Goal: Transaction & Acquisition: Obtain resource

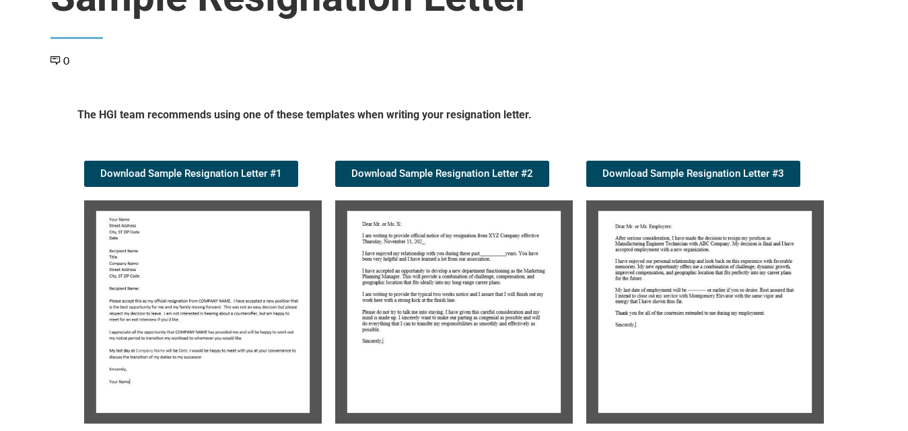
scroll to position [135, 0]
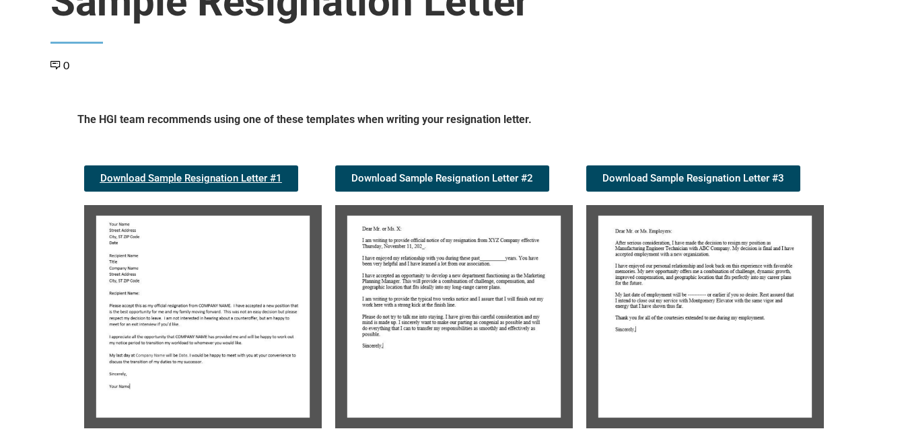
click at [184, 174] on span "Download Sample Resignation Letter #1" at bounding box center [191, 179] width 182 height 10
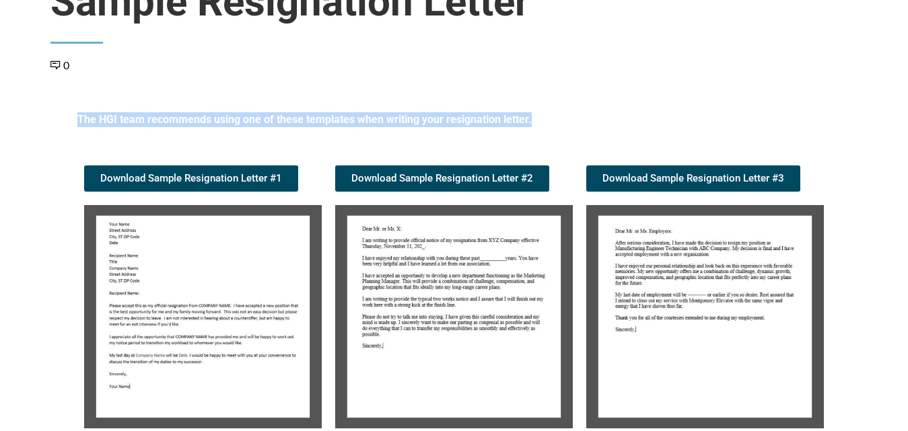
drag, startPoint x: 69, startPoint y: 118, endPoint x: 837, endPoint y: 121, distance: 768.0
click at [837, 121] on section "The HGI team recommends using one of these templates when writing your resignat…" at bounding box center [454, 274] width 808 height 337
click at [837, 120] on div "The HGI team recommends using one of these templates when writing your resignat…" at bounding box center [454, 274] width 767 height 337
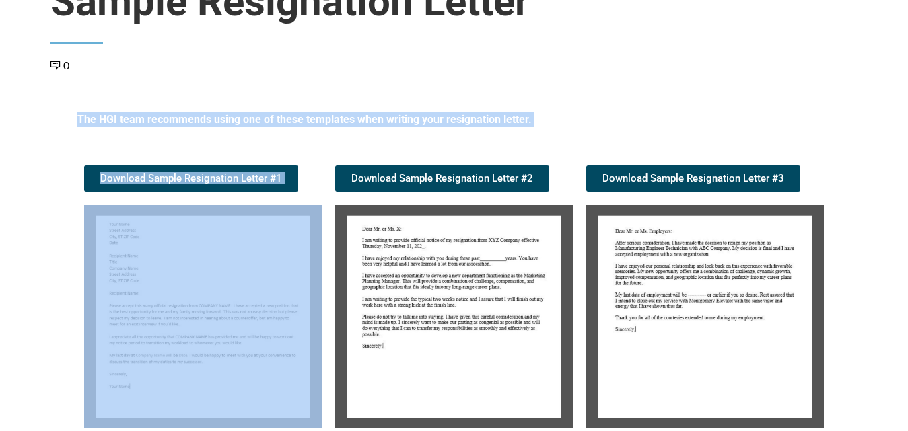
drag, startPoint x: 837, startPoint y: 120, endPoint x: 360, endPoint y: 149, distance: 477.4
click at [360, 149] on div "The HGI team recommends using one of these templates when writing your resignat…" at bounding box center [454, 274] width 767 height 337
click at [360, 159] on div "Download Sample Resignation Letter #2" at bounding box center [453, 297] width 251 height 277
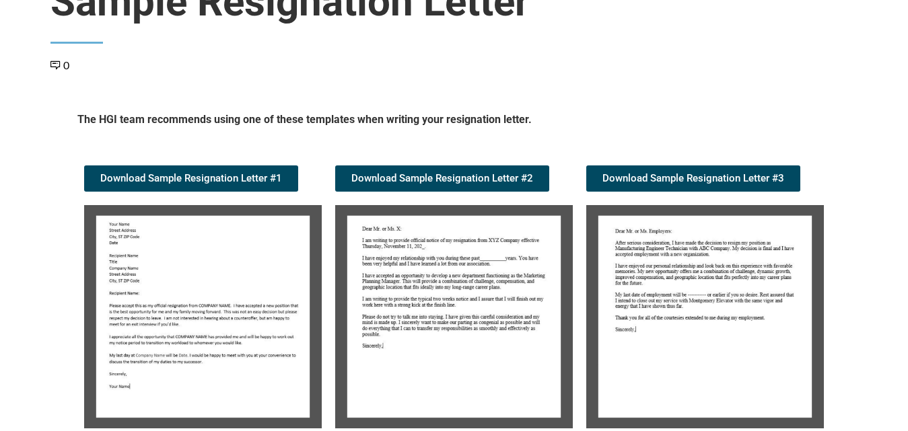
click at [71, 114] on div "The HGI team recommends using one of these templates when writing your resignat…" at bounding box center [454, 274] width 767 height 337
click at [76, 116] on div "The HGI team recommends using one of these templates when writing your resignat…" at bounding box center [454, 274] width 767 height 337
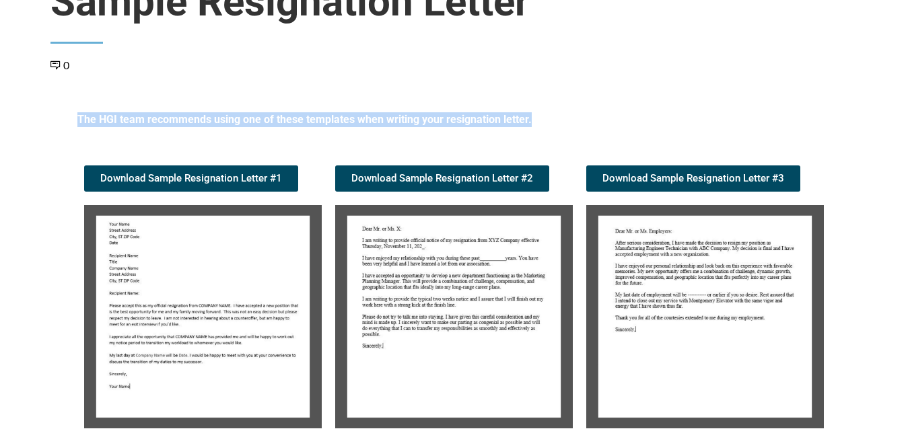
drag, startPoint x: 77, startPoint y: 116, endPoint x: 845, endPoint y: 107, distance: 768.7
click at [845, 107] on section "The HGI team recommends using one of these templates when writing your resignat…" at bounding box center [454, 274] width 808 height 337
drag, startPoint x: 851, startPoint y: 118, endPoint x: 67, endPoint y: 125, distance: 784.8
click at [67, 125] on section "The HGI team recommends using one of these templates when writing your resignat…" at bounding box center [454, 274] width 808 height 337
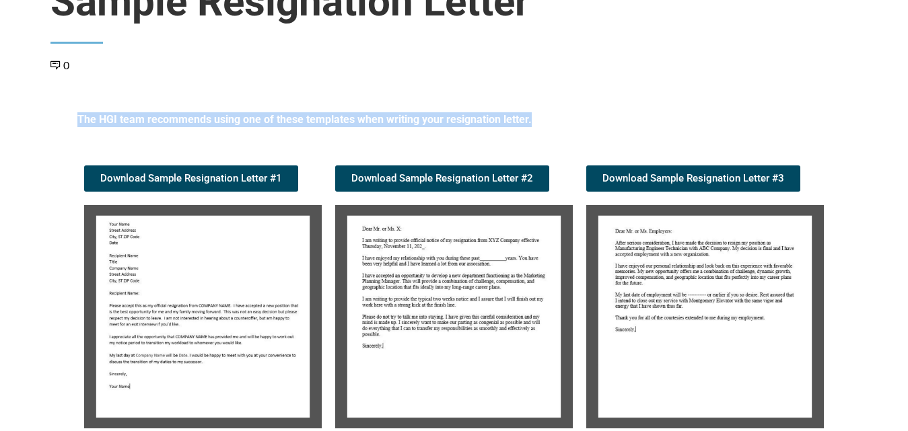
click at [67, 125] on section "The HGI team recommends using one of these templates when writing your resignat…" at bounding box center [454, 274] width 808 height 337
drag, startPoint x: 62, startPoint y: 110, endPoint x: 821, endPoint y: 109, distance: 759.2
click at [821, 109] on section "The HGI team recommends using one of these templates when writing your resignat…" at bounding box center [454, 274] width 808 height 337
click at [821, 112] on h5 "The HGI team recommends using one of these templates when writing your resignat…" at bounding box center [454, 122] width 754 height 20
drag, startPoint x: 824, startPoint y: 116, endPoint x: 36, endPoint y: 126, distance: 787.5
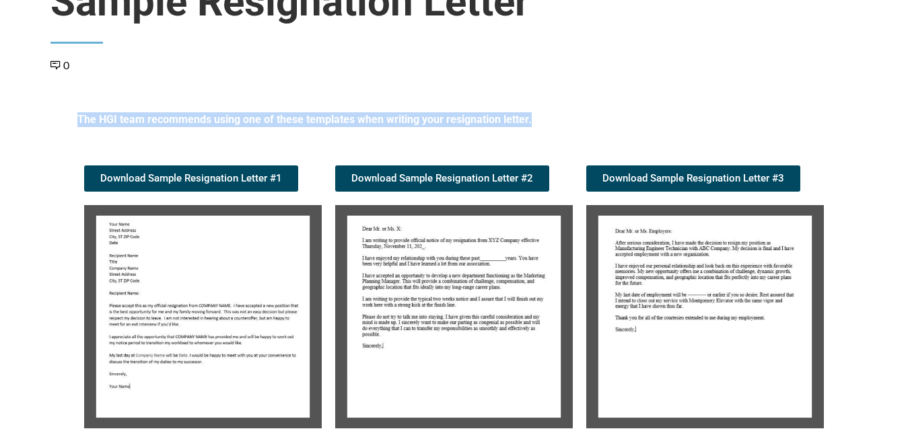
click at [36, 126] on div "Candidate Tools Sample Resignation Letter 0 Spread the love The HGI team recomm…" at bounding box center [454, 224] width 848 height 545
drag, startPoint x: 46, startPoint y: 122, endPoint x: 806, endPoint y: 98, distance: 760.9
click at [806, 98] on div "Candidate Tools Sample Resignation Letter 0 Spread the love The HGI team recomm…" at bounding box center [454, 224] width 848 height 545
click at [806, 98] on div "Candidate Tools Sample Resignation Letter 0 Spread the love The HGI team recomm…" at bounding box center [454, 224] width 808 height 545
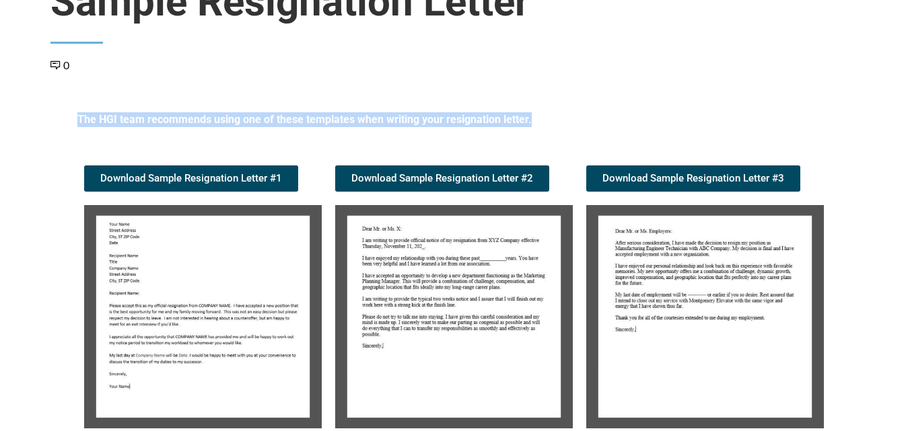
drag, startPoint x: 801, startPoint y: 112, endPoint x: 61, endPoint y: 118, distance: 740.4
click at [61, 118] on section "The HGI team recommends using one of these templates when writing your resignat…" at bounding box center [454, 274] width 808 height 337
click at [60, 118] on section "The HGI team recommends using one of these templates when writing your resignat…" at bounding box center [454, 274] width 808 height 337
